Goal: Information Seeking & Learning: Learn about a topic

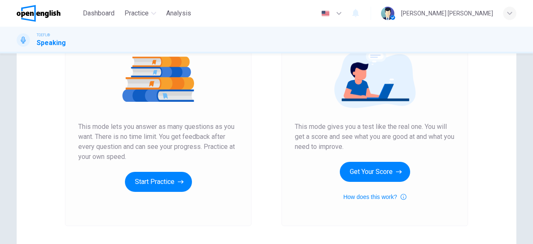
scroll to position [100, 0]
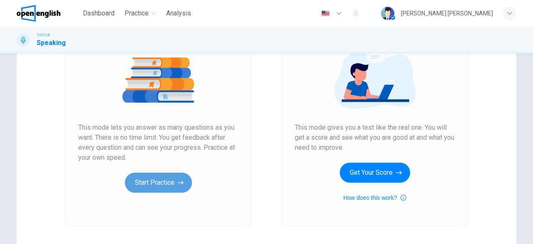
click at [155, 178] on button "Start Practice" at bounding box center [158, 183] width 67 height 20
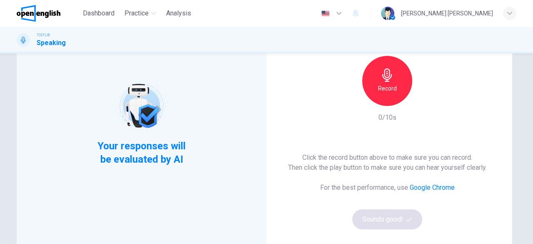
scroll to position [69, 0]
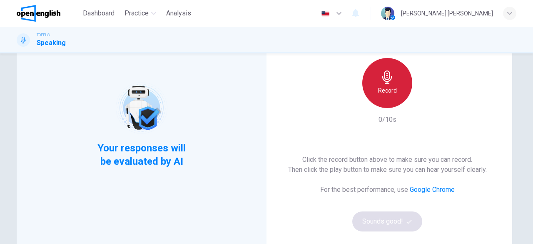
click at [380, 95] on div "Record" at bounding box center [388, 83] width 50 height 50
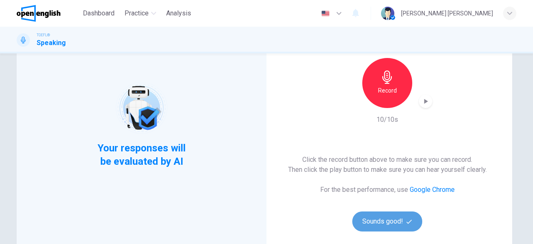
click at [384, 225] on button "Sounds good!" at bounding box center [388, 221] width 70 height 20
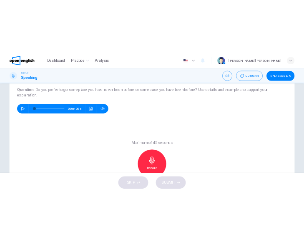
scroll to position [95, 0]
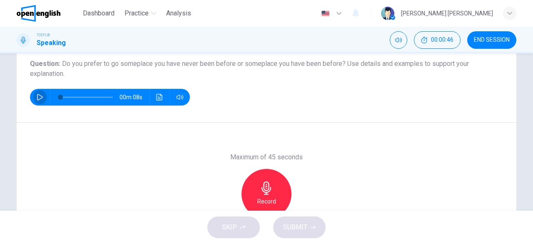
click at [37, 97] on icon "button" at bounding box center [40, 97] width 7 height 7
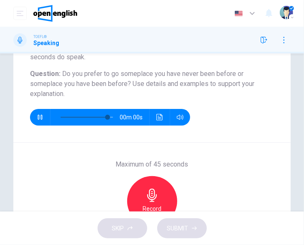
type input "*"
click at [215, 189] on div "Maximum of 45 seconds Record 0/45s" at bounding box center [151, 201] width 277 height 117
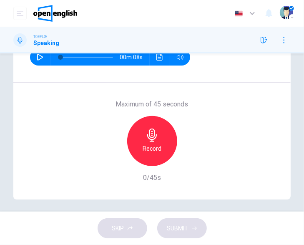
scroll to position [159, 0]
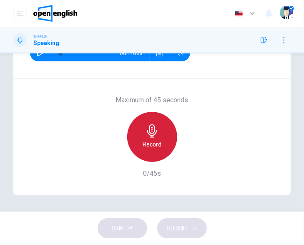
click at [160, 133] on div "Record" at bounding box center [152, 137] width 50 height 50
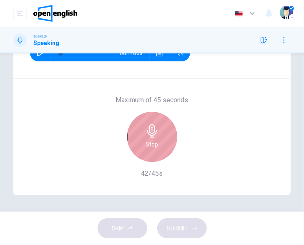
click at [160, 133] on div "Stop" at bounding box center [152, 137] width 50 height 50
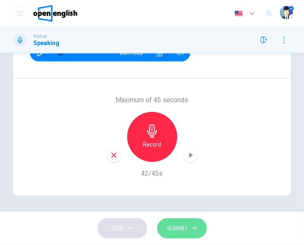
click at [184, 229] on span "SUBMIT" at bounding box center [177, 228] width 21 height 10
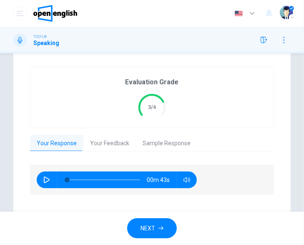
scroll to position [188, 0]
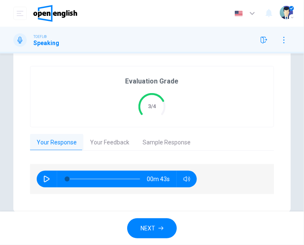
click at [46, 175] on button "button" at bounding box center [46, 178] width 13 height 17
click at [48, 179] on icon "button" at bounding box center [46, 178] width 5 height 5
type input "*"
click at [110, 145] on button "Your Feedback" at bounding box center [109, 143] width 53 height 18
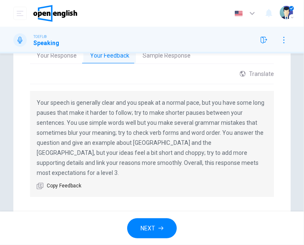
scroll to position [283, 0]
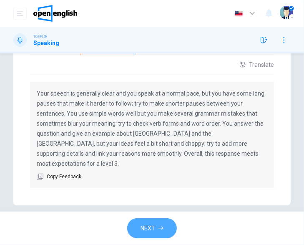
click at [158, 227] on button "NEXT" at bounding box center [152, 228] width 50 height 20
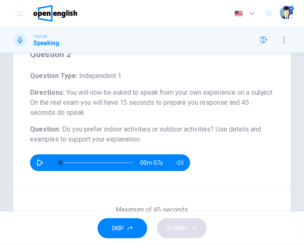
scroll to position [40, 0]
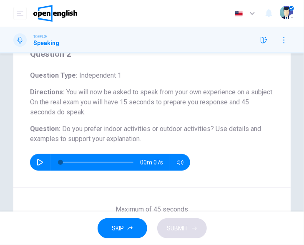
drag, startPoint x: 61, startPoint y: 128, endPoint x: 145, endPoint y: 140, distance: 85.0
click at [145, 140] on h6 "Question : Do you prefer indoor activities or outdoor activities? Use details a…" at bounding box center [152, 134] width 244 height 20
drag, startPoint x: 143, startPoint y: 140, endPoint x: 61, endPoint y: 129, distance: 82.4
click at [61, 129] on h6 "Question : Do you prefer indoor activities or outdoor activities? Use details a…" at bounding box center [152, 134] width 244 height 20
drag, startPoint x: 61, startPoint y: 129, endPoint x: 147, endPoint y: 140, distance: 86.1
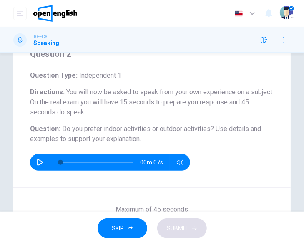
click at [147, 140] on h6 "Question : Do you prefer indoor activities or outdoor activities? Use details a…" at bounding box center [152, 134] width 244 height 20
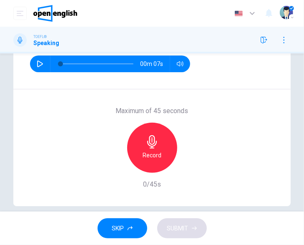
scroll to position [137, 0]
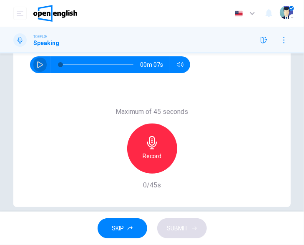
click at [41, 63] on icon "button" at bounding box center [40, 64] width 7 height 7
type input "*"
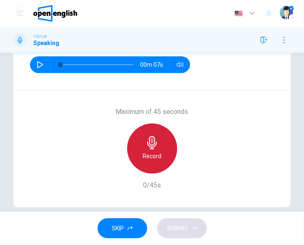
click at [149, 151] on h6 "Record" at bounding box center [152, 156] width 19 height 10
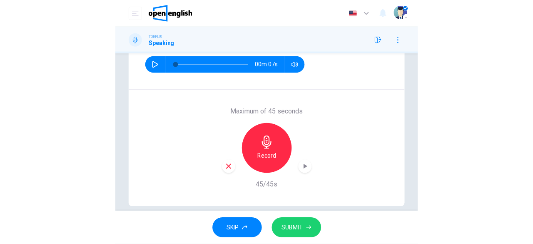
scroll to position [149, 0]
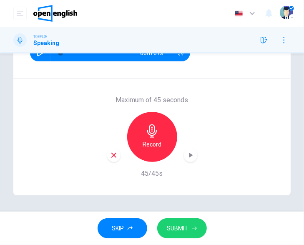
click at [173, 225] on span "SUBMIT" at bounding box center [177, 228] width 21 height 10
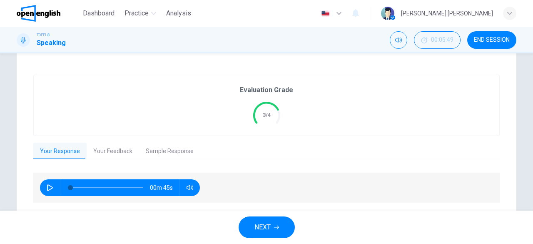
scroll to position [175, 0]
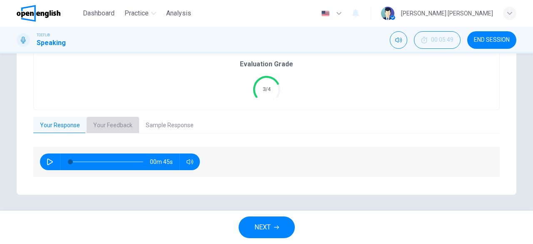
click at [113, 123] on button "Your Feedback" at bounding box center [113, 126] width 53 height 18
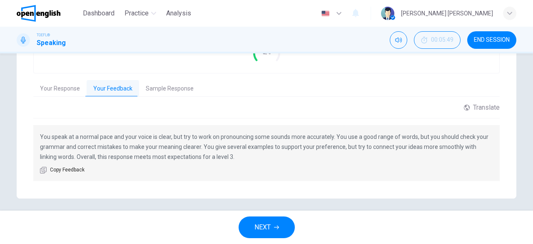
scroll to position [215, 0]
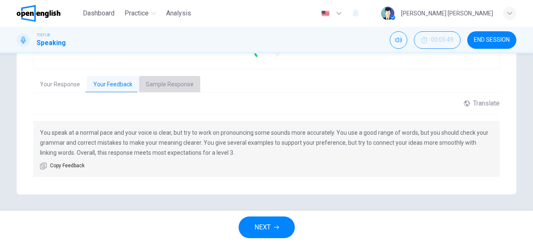
click at [161, 79] on button "Sample Response" at bounding box center [169, 85] width 61 height 18
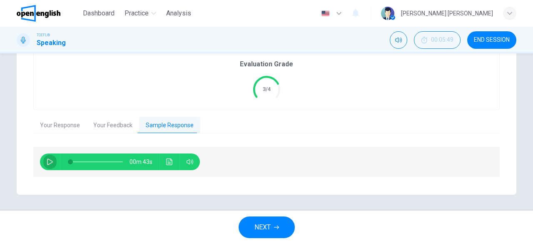
click at [44, 162] on button "button" at bounding box center [49, 161] width 13 height 17
type input "*"
click at [166, 162] on icon "Click to see the audio transcription" at bounding box center [169, 161] width 7 height 7
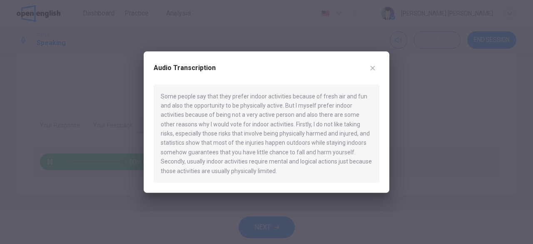
type input "*"
click at [375, 68] on icon "button" at bounding box center [373, 68] width 7 height 7
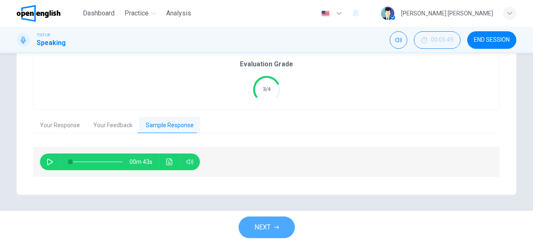
click at [259, 224] on span "NEXT" at bounding box center [263, 227] width 16 height 12
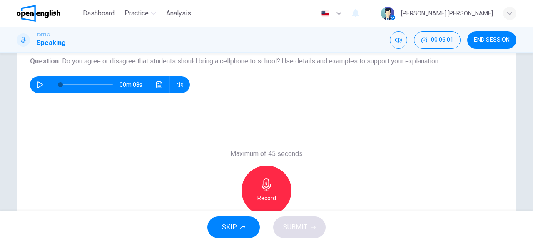
scroll to position [97, 0]
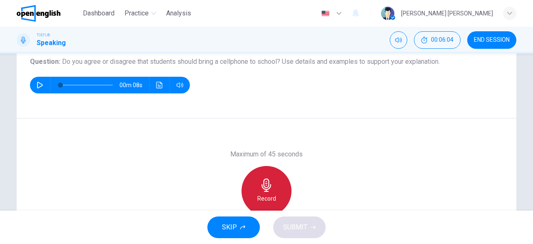
click at [268, 186] on icon "button" at bounding box center [267, 184] width 10 height 13
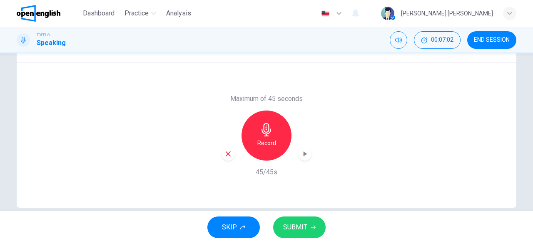
scroll to position [156, 0]
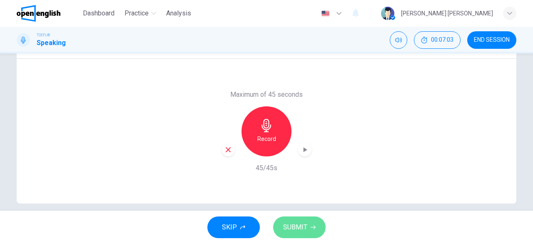
click at [294, 226] on span "SUBMIT" at bounding box center [295, 227] width 24 height 12
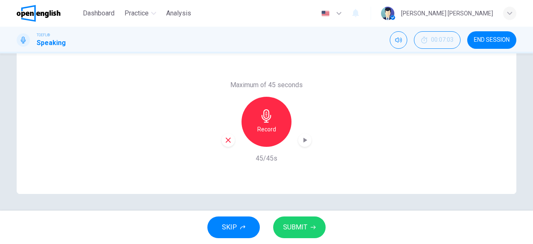
scroll to position [0, 0]
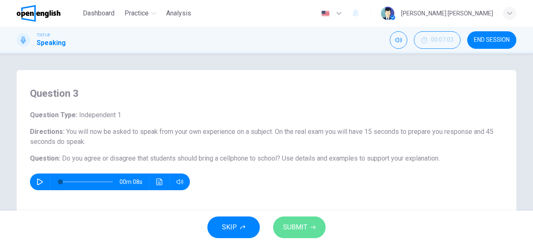
click at [295, 224] on span "SUBMIT" at bounding box center [295, 227] width 24 height 12
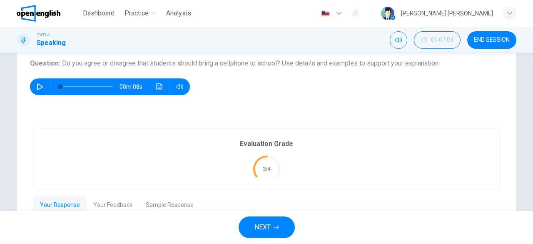
scroll to position [175, 0]
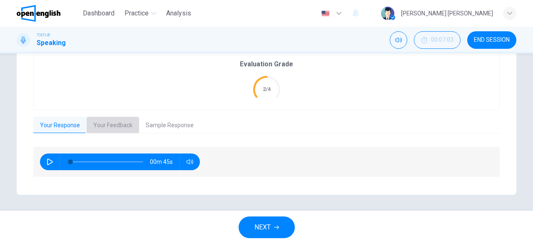
click at [98, 127] on button "Your Feedback" at bounding box center [113, 126] width 53 height 18
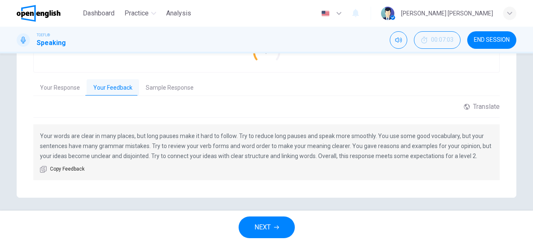
scroll to position [215, 0]
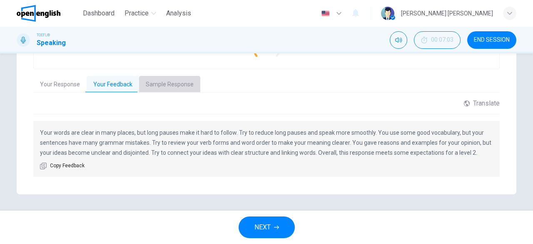
click at [170, 81] on button "Sample Response" at bounding box center [169, 85] width 61 height 18
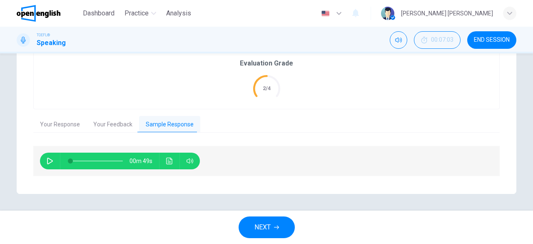
scroll to position [175, 0]
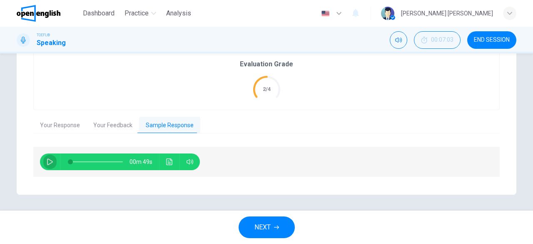
click at [47, 158] on icon "button" at bounding box center [50, 161] width 7 height 7
click at [170, 160] on icon "Click to see the audio transcription" at bounding box center [169, 161] width 7 height 7
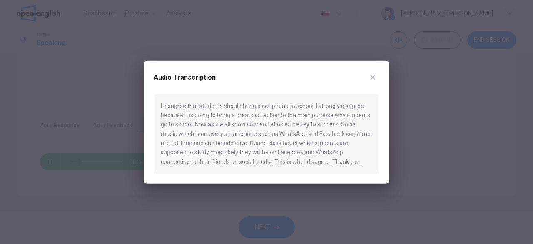
drag, startPoint x: 315, startPoint y: 105, endPoint x: 272, endPoint y: 119, distance: 45.5
click at [272, 119] on div "I disagree that students should bring a cell phone to school. I strongly disagr…" at bounding box center [267, 134] width 226 height 80
click at [231, 148] on div "I disagree that students should bring a cell phone to school. I strongly disagr…" at bounding box center [267, 134] width 226 height 80
type input "*"
click at [413, 163] on div at bounding box center [266, 122] width 533 height 244
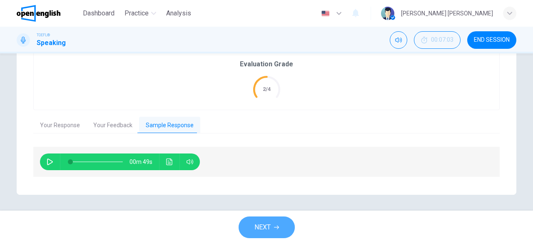
click at [260, 226] on span "NEXT" at bounding box center [263, 227] width 16 height 12
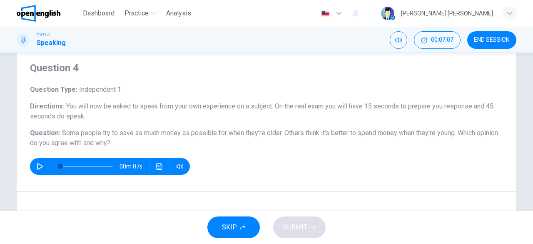
scroll to position [26, 0]
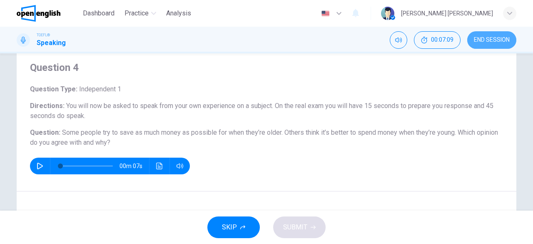
click at [477, 45] on button "END SESSION" at bounding box center [492, 40] width 49 height 18
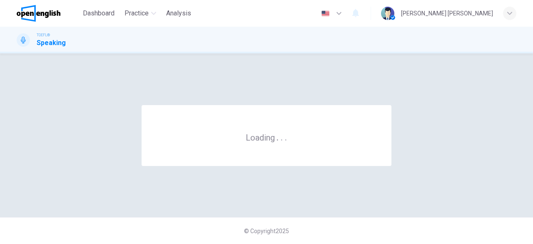
scroll to position [0, 0]
